Goal: Transaction & Acquisition: Obtain resource

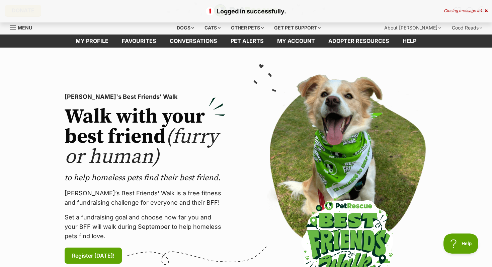
click at [488, 10] on div "Logged in successfully. Closing message in 1" at bounding box center [246, 11] width 492 height 22
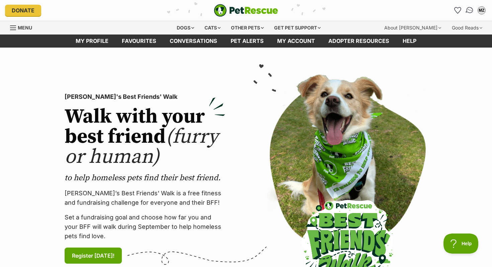
click at [468, 9] on img "Conversations" at bounding box center [469, 10] width 9 height 9
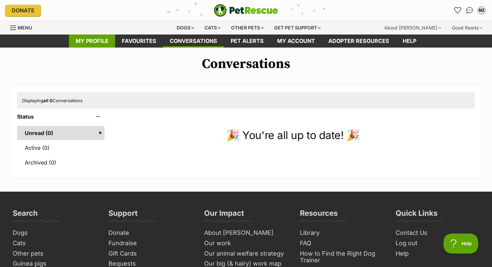
click at [98, 45] on link "My profile" at bounding box center [92, 40] width 46 height 13
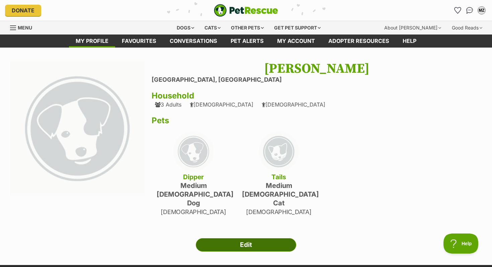
click at [214, 238] on link "Edit" at bounding box center [246, 244] width 100 height 13
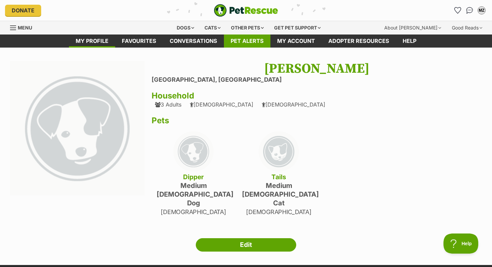
click at [238, 40] on link "Pet alerts" at bounding box center [247, 40] width 47 height 13
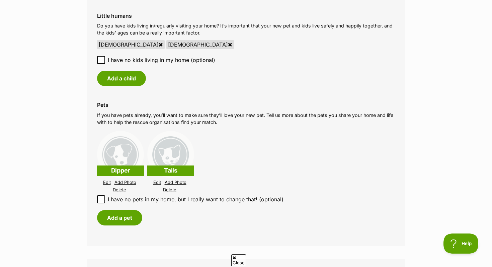
scroll to position [574, 0]
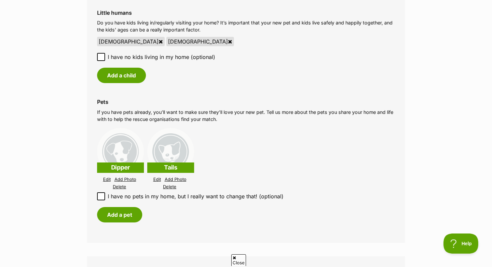
click at [108, 181] on link "Edit" at bounding box center [107, 179] width 8 height 5
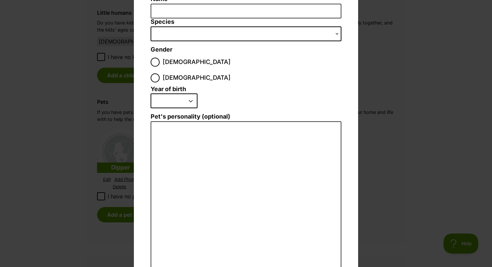
scroll to position [0, 0]
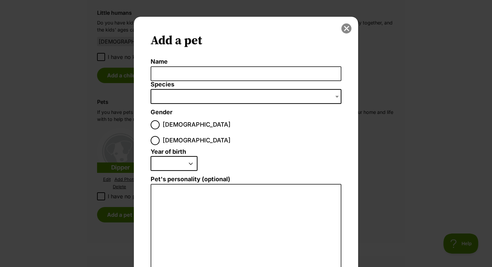
click at [345, 31] on button "close" at bounding box center [347, 28] width 10 height 10
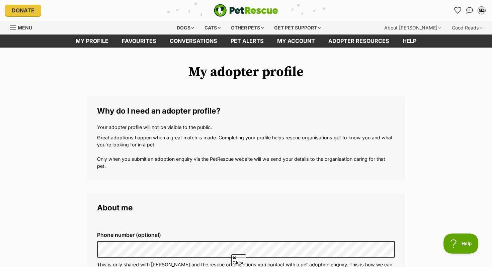
scroll to position [574, 0]
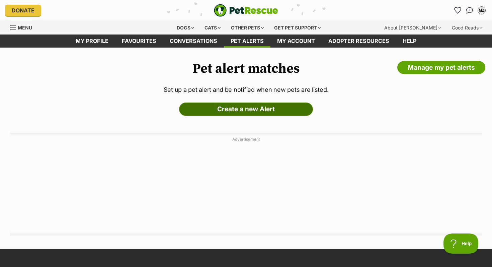
click at [201, 113] on link "Create a new Alert" at bounding box center [246, 108] width 134 height 13
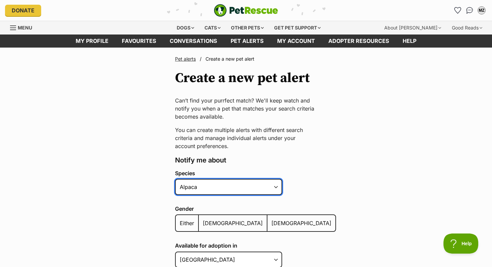
click at [196, 190] on select "Alpaca Bird Cat Chicken Cow Dog Donkey Duck Ferret Fish Goat Goose Guinea Fowl …" at bounding box center [228, 187] width 107 height 16
select select "1"
click at [175, 179] on select "Alpaca Bird Cat Chicken Cow Dog Donkey Duck Ferret Fish Goat Goose Guinea Fowl …" at bounding box center [228, 187] width 107 height 16
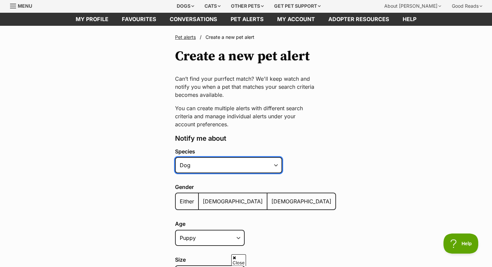
scroll to position [21, 0]
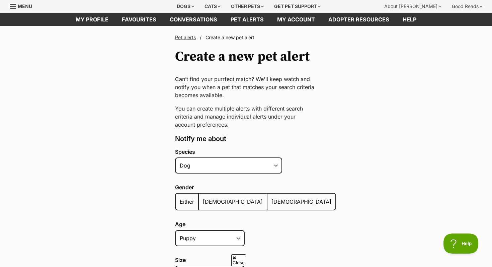
click at [180, 202] on span "Either" at bounding box center [187, 201] width 14 height 7
click at [179, 198] on input "Either" at bounding box center [179, 197] width 0 height 0
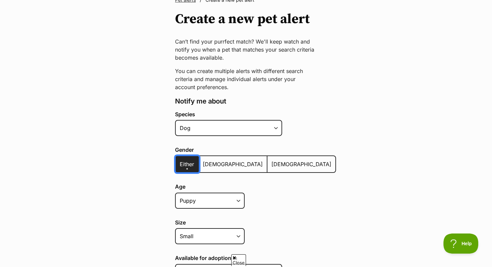
scroll to position [60, 0]
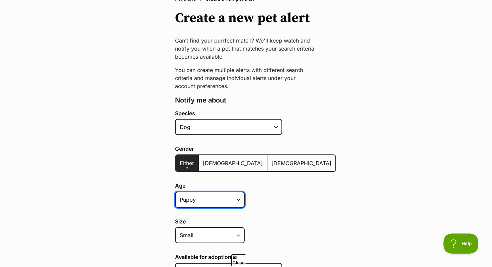
click at [197, 196] on select "Puppy Adult Senior All ages" at bounding box center [210, 200] width 70 height 16
select select
click at [175, 192] on select "Puppy Adult Senior All ages" at bounding box center [210, 200] width 70 height 16
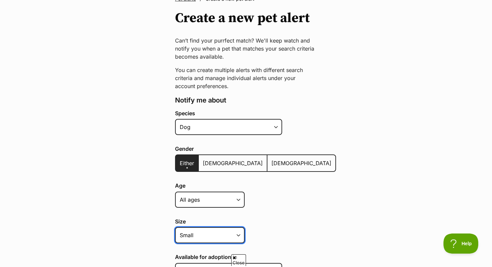
click at [184, 239] on select "Small Medium Large All sizes" at bounding box center [210, 235] width 70 height 16
click at [175, 227] on select "Small Medium Large All sizes" at bounding box center [210, 235] width 70 height 16
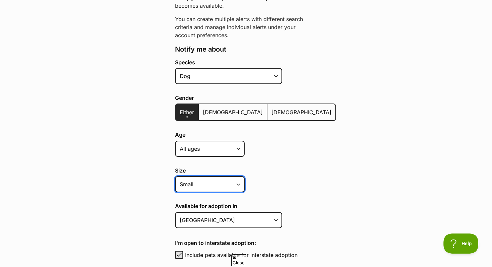
scroll to position [136, 0]
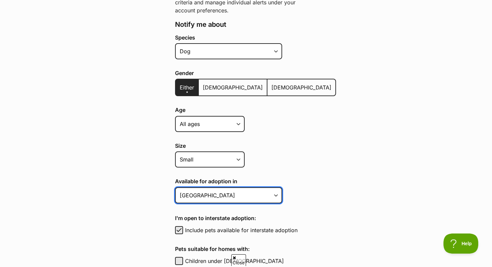
click at [196, 198] on select "Australian Capital Territory New South Wales Northern Territory Queensland Sout…" at bounding box center [228, 195] width 107 height 16
select select "2"
click at [175, 187] on select "Australian Capital Territory New South Wales Northern Territory Queensland Sout…" at bounding box center [228, 195] width 107 height 16
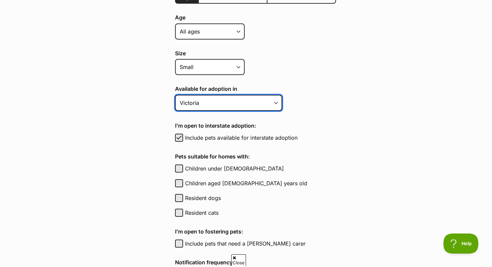
scroll to position [232, 0]
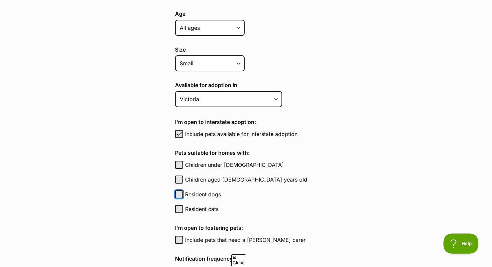
click at [178, 192] on button "Resident dogs" at bounding box center [179, 194] width 8 height 8
checkbox input "true"
click at [178, 203] on div "Pets suitable for homes with: Children under 5 years old Children under 5 years…" at bounding box center [255, 182] width 161 height 67
click at [178, 209] on button "Resident cats" at bounding box center [179, 209] width 8 height 8
checkbox input "true"
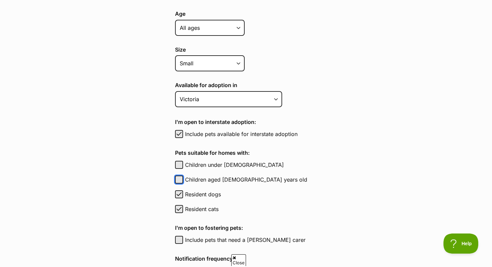
click at [180, 181] on button "Children aged 6 to 12 years old" at bounding box center [179, 179] width 8 height 8
checkbox input "true"
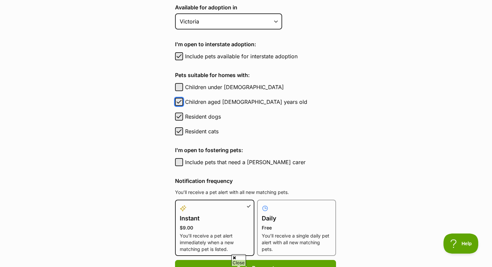
scroll to position [310, 0]
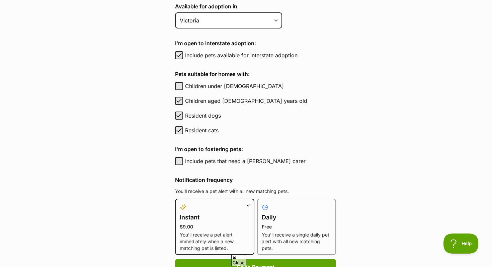
click at [262, 228] on p "Free" at bounding box center [297, 226] width 70 height 7
click at [261, 203] on input "Daily Free You’ll receive a single daily pet alert with all new matching pets." at bounding box center [261, 203] width 0 height 0
radio input "true"
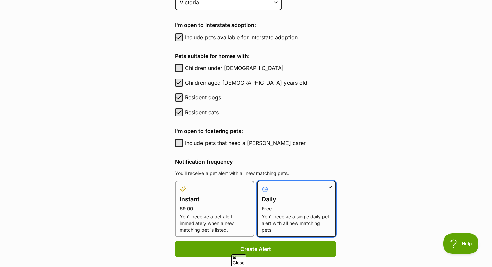
scroll to position [343, 0]
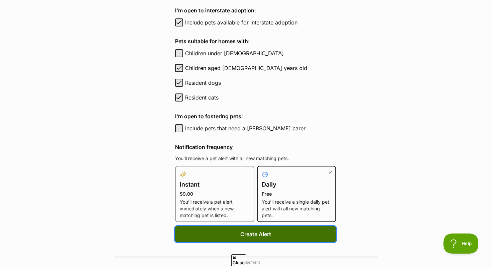
click at [254, 232] on button "Create Alert" at bounding box center [255, 234] width 161 height 16
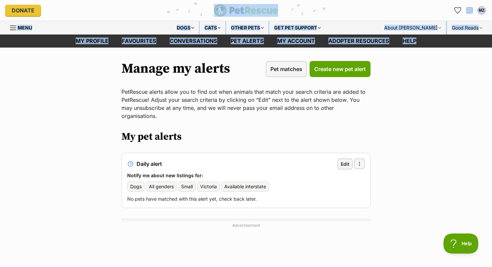
drag, startPoint x: 207, startPoint y: 49, endPoint x: 299, endPoint y: 1, distance: 103.8
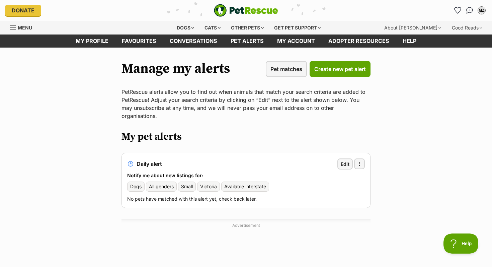
click at [430, 128] on main "Manage my alerts Pet matches Create new pet alert PetRescue alerts allow you to…" at bounding box center [246, 191] width 492 height 287
click at [185, 25] on div "Dogs" at bounding box center [185, 27] width 27 height 13
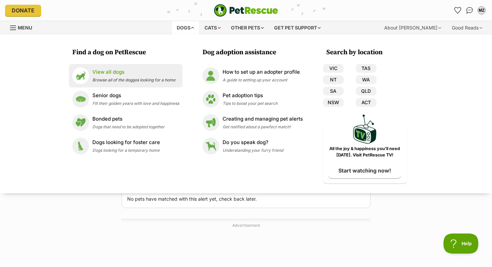
click at [127, 72] on p "View all dogs" at bounding box center [133, 72] width 83 height 8
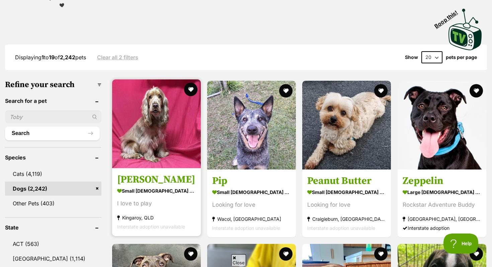
scroll to position [139, 0]
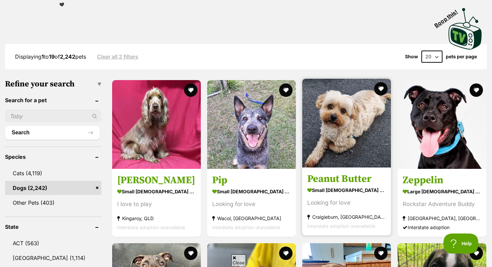
click at [338, 172] on link "Peanut Butter small [DEMOGRAPHIC_DATA] Dog Looking for love [GEOGRAPHIC_DATA], …" at bounding box center [346, 201] width 89 height 68
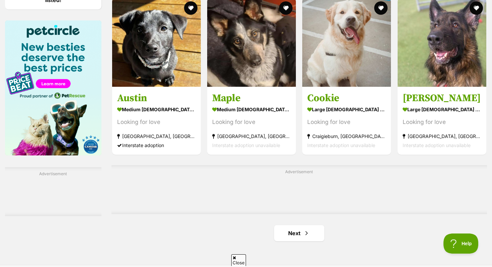
scroll to position [0, 0]
click at [298, 240] on link "Next" at bounding box center [299, 233] width 50 height 16
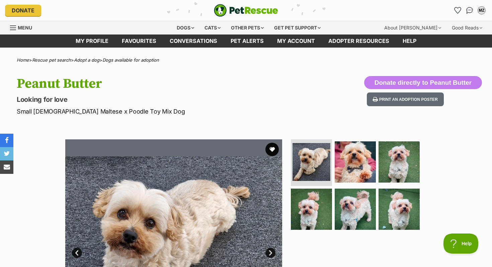
click at [350, 158] on img at bounding box center [355, 161] width 41 height 41
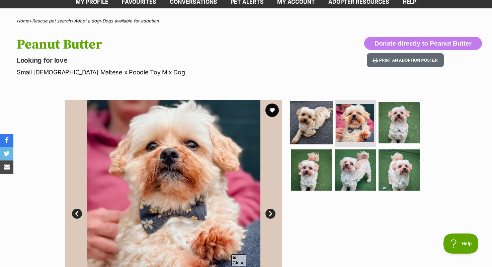
scroll to position [40, 0]
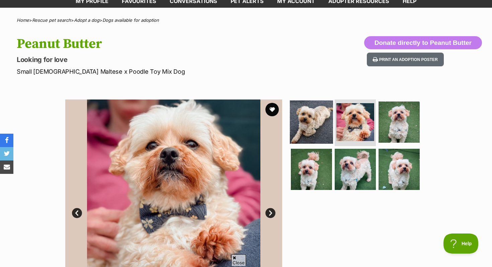
click at [315, 112] on img at bounding box center [311, 121] width 43 height 43
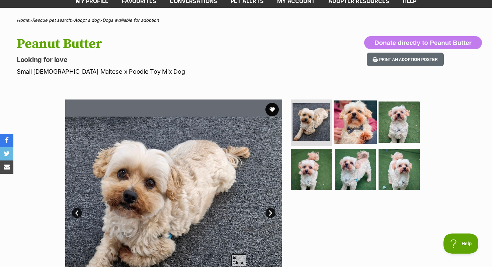
click at [346, 110] on img at bounding box center [355, 121] width 43 height 43
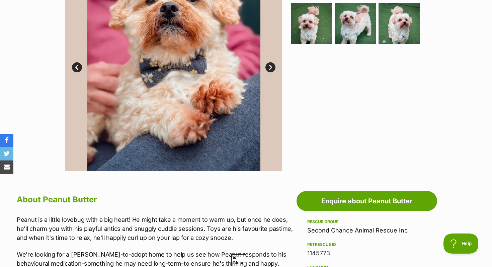
scroll to position [0, 0]
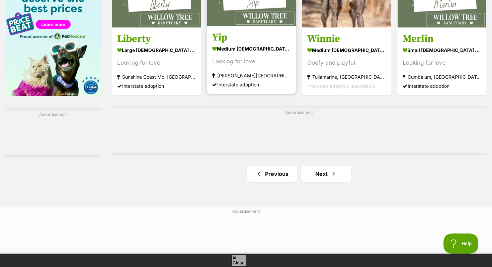
scroll to position [1078, 0]
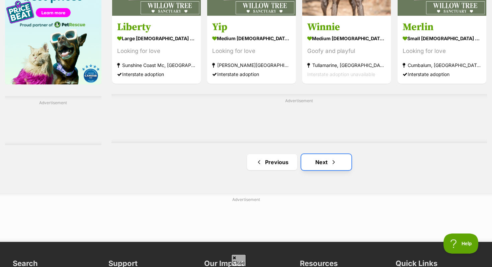
click at [321, 167] on link "Next" at bounding box center [326, 162] width 50 height 16
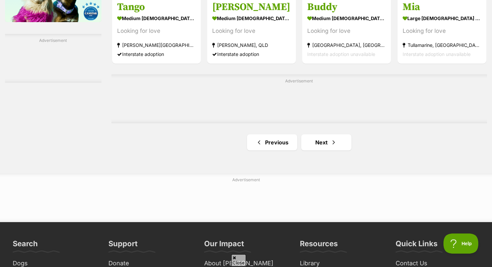
scroll to position [1139, 0]
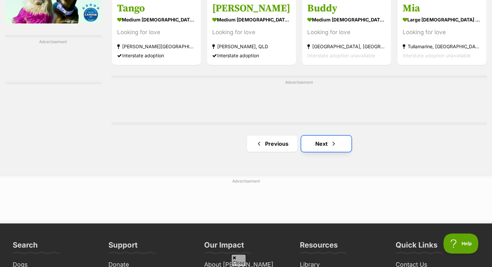
click at [306, 142] on link "Next" at bounding box center [326, 144] width 50 height 16
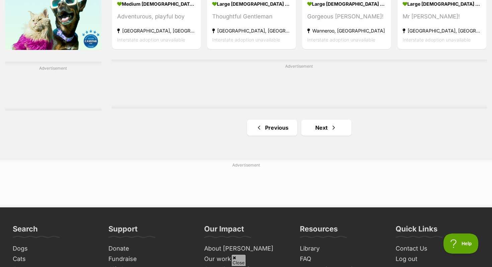
scroll to position [1115, 0]
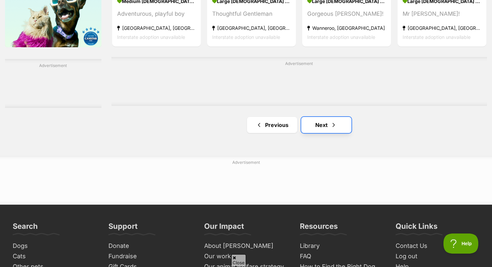
click at [318, 123] on link "Next" at bounding box center [326, 125] width 50 height 16
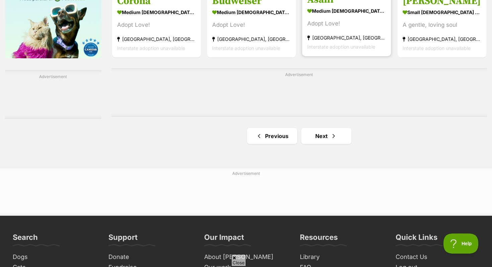
scroll to position [1111, 0]
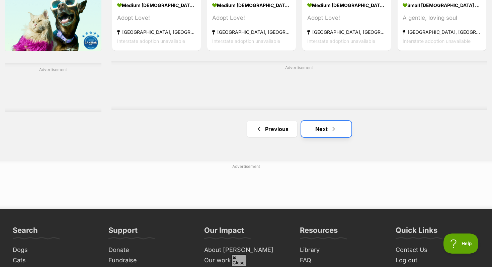
click at [337, 132] on link "Next" at bounding box center [326, 129] width 50 height 16
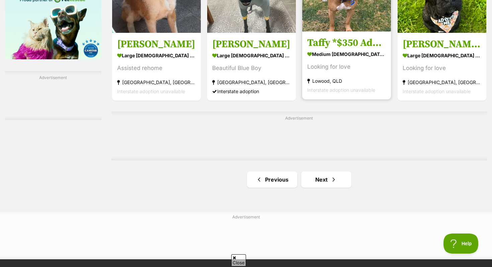
scroll to position [1107, 0]
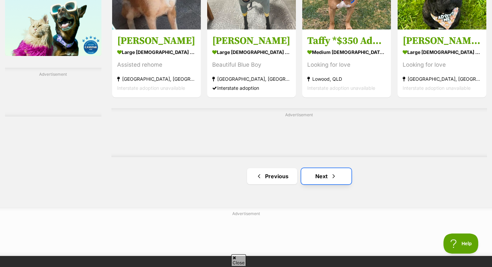
click at [332, 173] on span "Next page" at bounding box center [334, 176] width 7 height 8
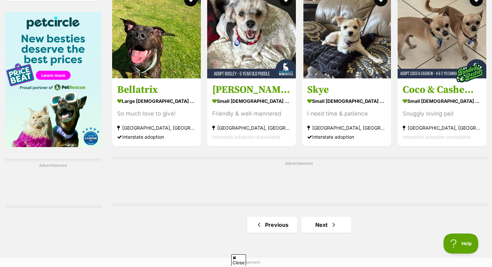
scroll to position [1020, 0]
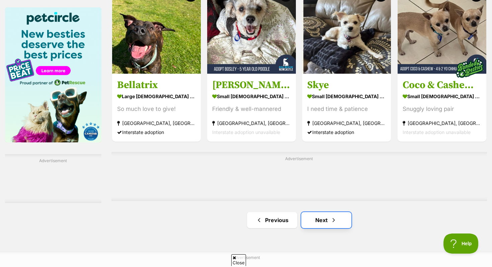
click at [318, 216] on link "Next" at bounding box center [326, 220] width 50 height 16
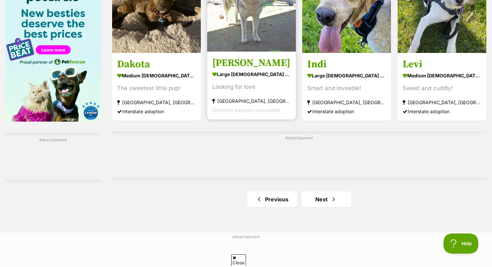
scroll to position [1085, 0]
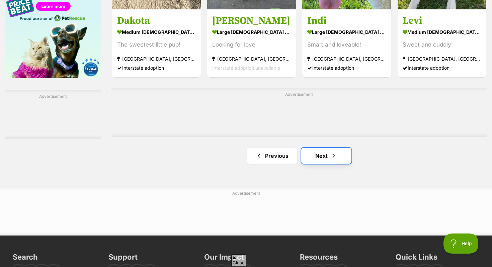
click at [314, 152] on link "Next" at bounding box center [326, 156] width 50 height 16
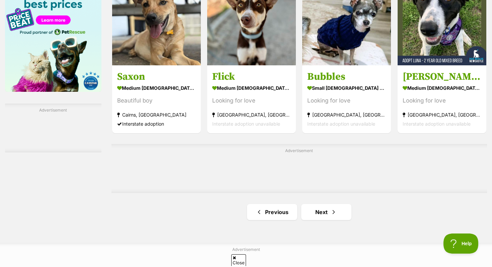
scroll to position [1072, 0]
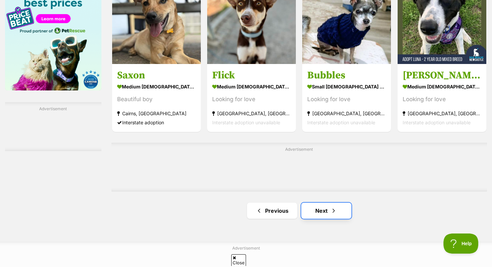
click at [324, 213] on link "Next" at bounding box center [326, 211] width 50 height 16
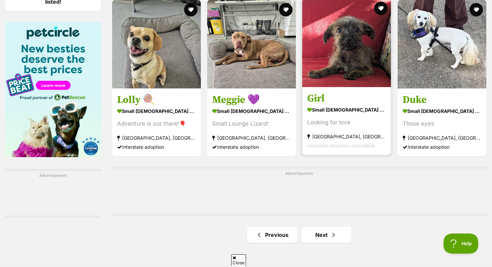
scroll to position [1004, 0]
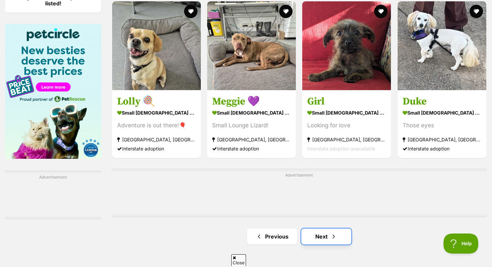
click at [317, 240] on link "Next" at bounding box center [326, 236] width 50 height 16
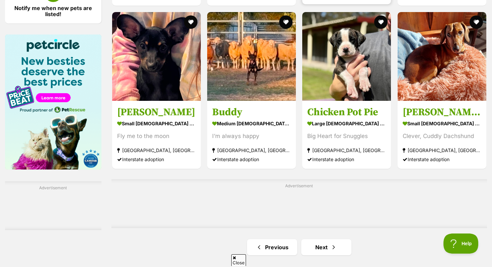
scroll to position [1006, 0]
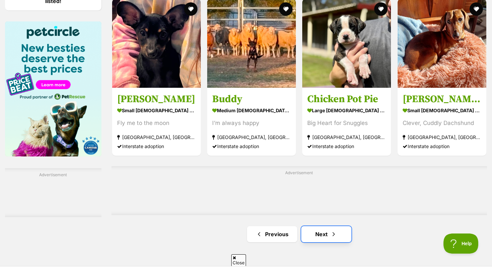
click at [324, 235] on link "Next" at bounding box center [326, 234] width 50 height 16
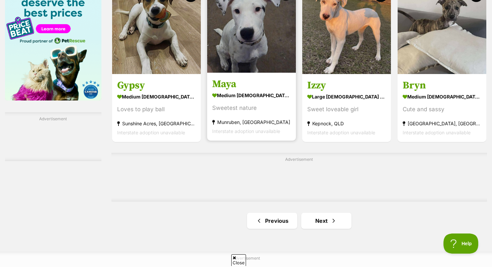
scroll to position [1062, 0]
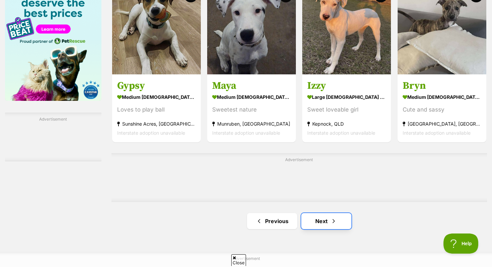
click at [313, 223] on link "Next" at bounding box center [326, 221] width 50 height 16
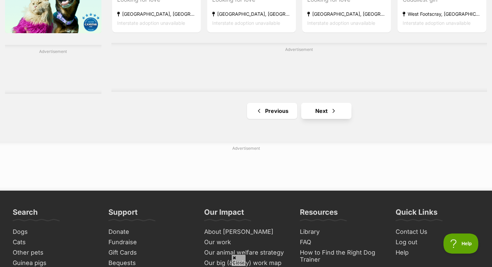
scroll to position [1131, 0]
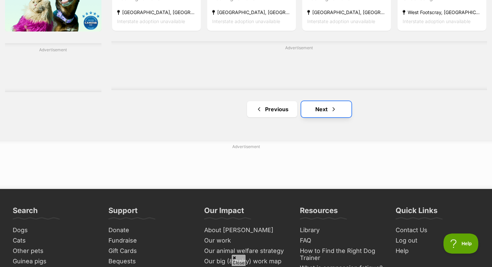
click at [326, 106] on link "Next" at bounding box center [326, 109] width 50 height 16
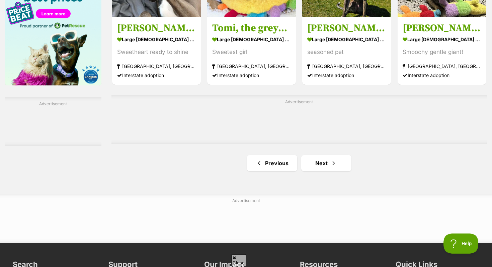
scroll to position [1085, 0]
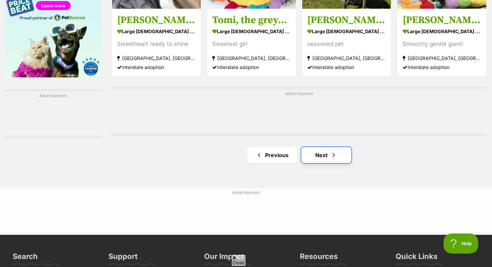
click at [311, 153] on link "Next" at bounding box center [326, 155] width 50 height 16
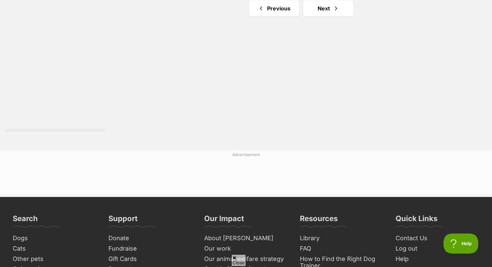
scroll to position [1273, 0]
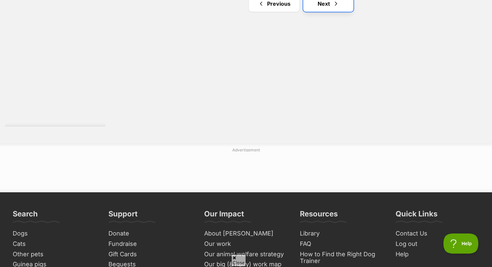
click at [322, 4] on link "Next" at bounding box center [328, 4] width 50 height 16
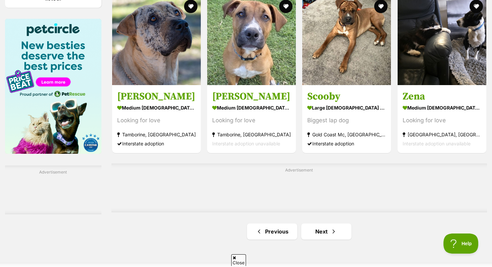
scroll to position [1074, 0]
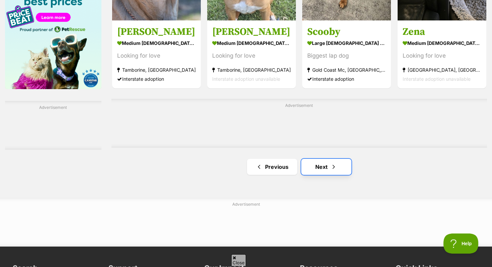
click at [339, 166] on link "Next" at bounding box center [326, 167] width 50 height 16
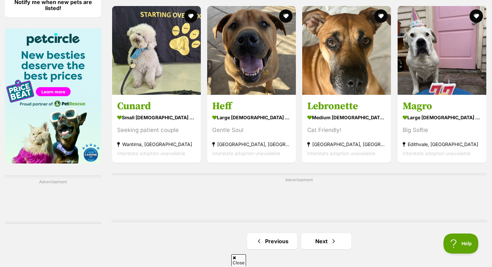
scroll to position [1024, 0]
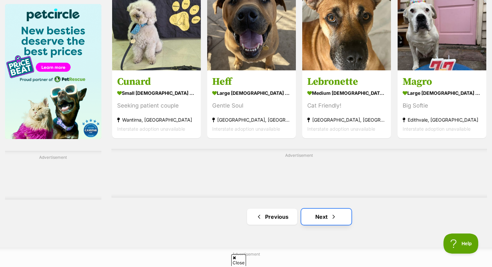
click at [325, 216] on link "Next" at bounding box center [326, 217] width 50 height 16
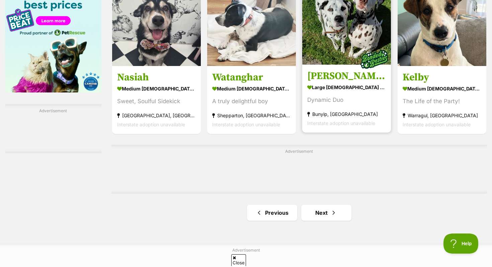
scroll to position [1082, 0]
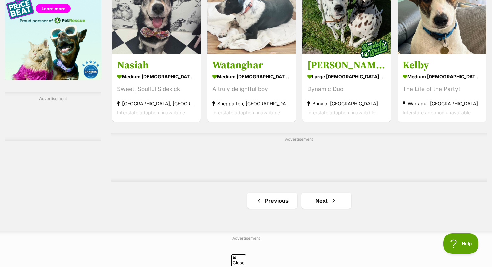
click at [314, 202] on link "Next" at bounding box center [326, 201] width 50 height 16
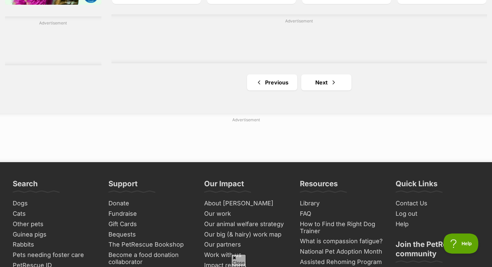
scroll to position [1161, 0]
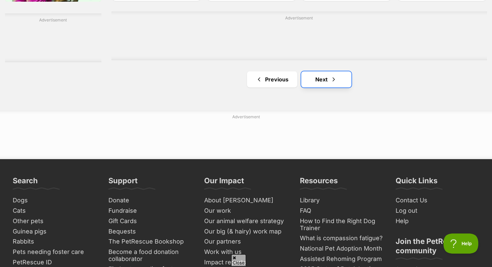
click at [335, 73] on link "Next" at bounding box center [326, 79] width 50 height 16
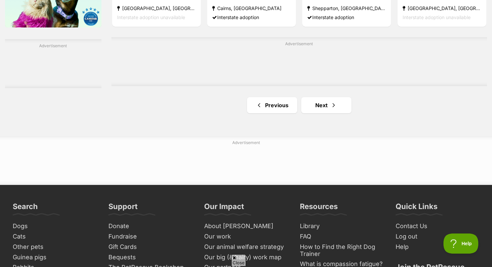
scroll to position [1111, 0]
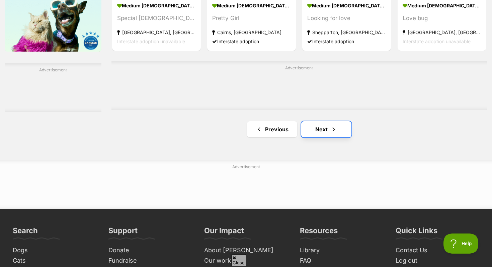
click at [324, 133] on link "Next" at bounding box center [326, 129] width 50 height 16
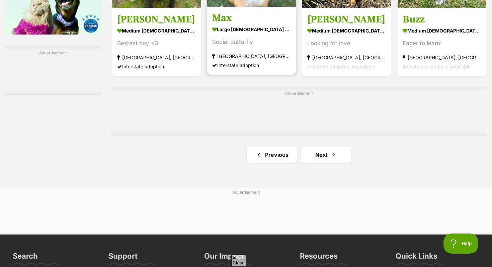
scroll to position [1136, 0]
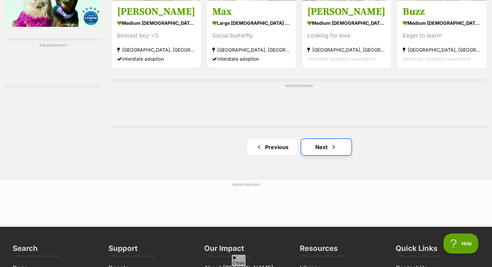
click at [317, 143] on link "Next" at bounding box center [326, 147] width 50 height 16
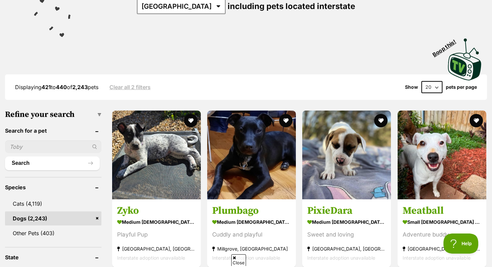
scroll to position [108, 0]
